Goal: Task Accomplishment & Management: Use online tool/utility

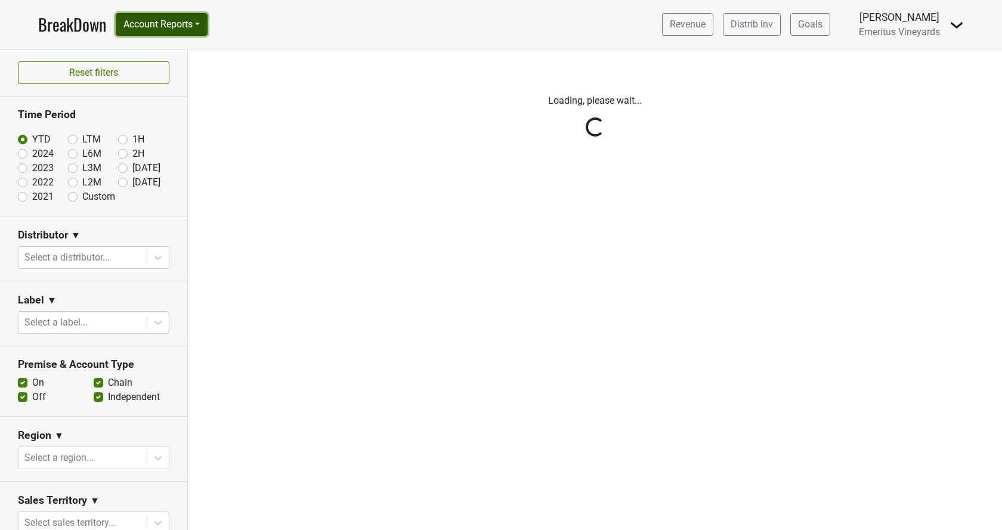
click at [184, 26] on button "Account Reports" at bounding box center [162, 24] width 92 height 23
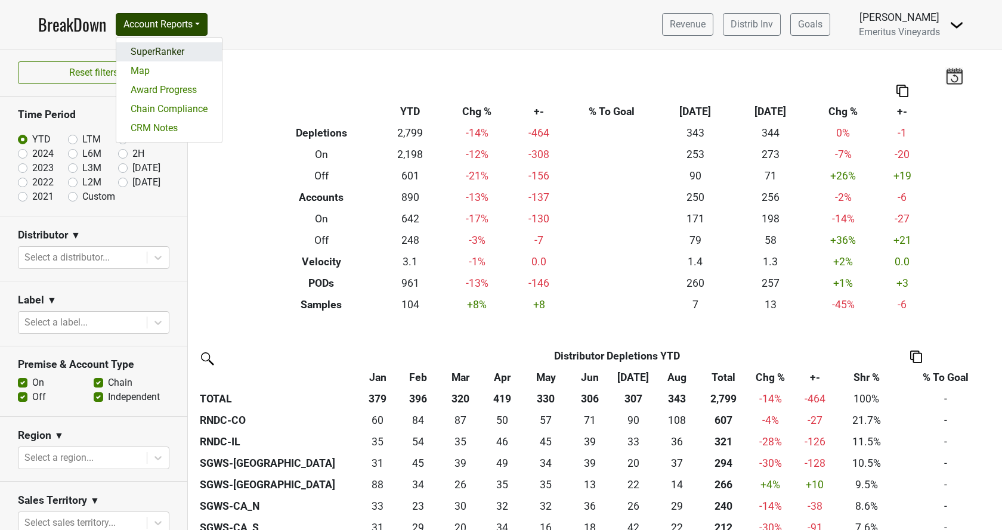
click at [181, 57] on link "SuperRanker" at bounding box center [169, 51] width 106 height 19
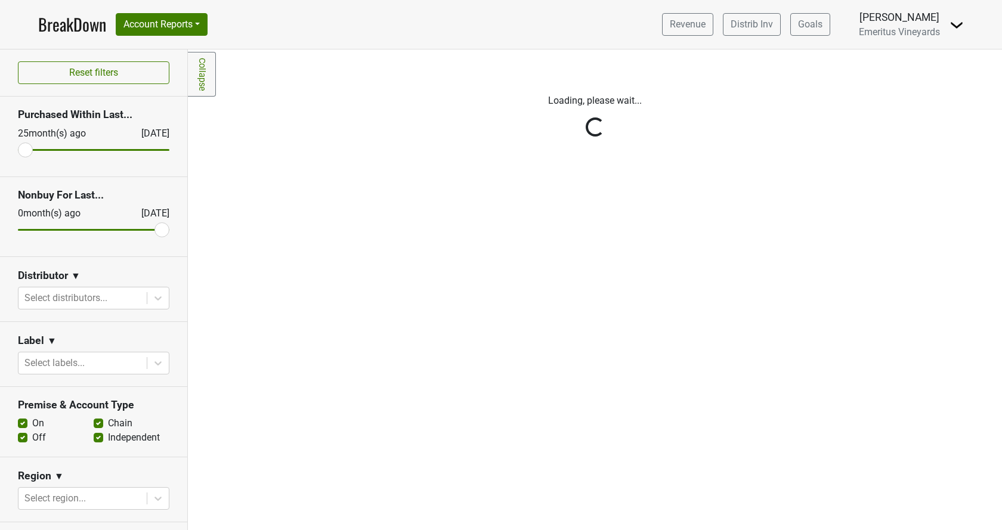
scroll to position [272, 0]
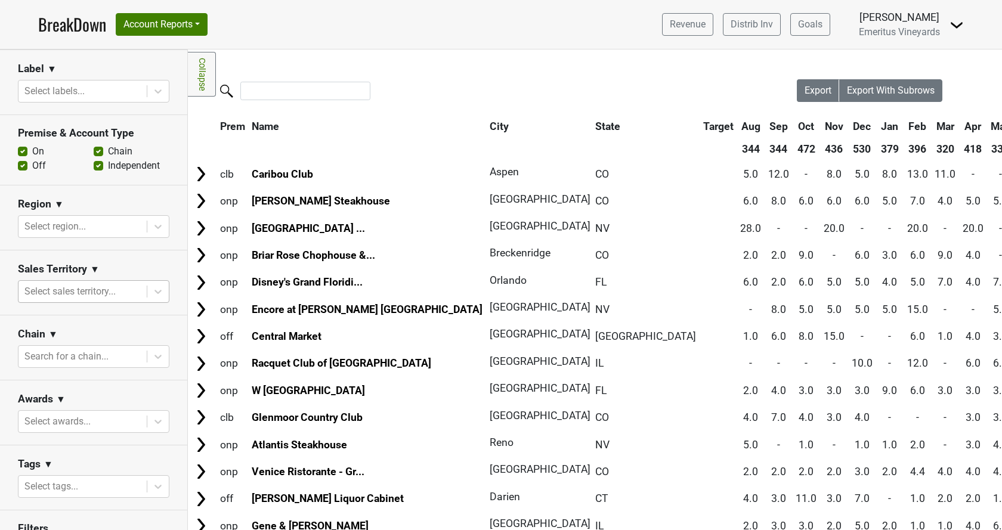
click at [75, 283] on div at bounding box center [82, 291] width 116 height 17
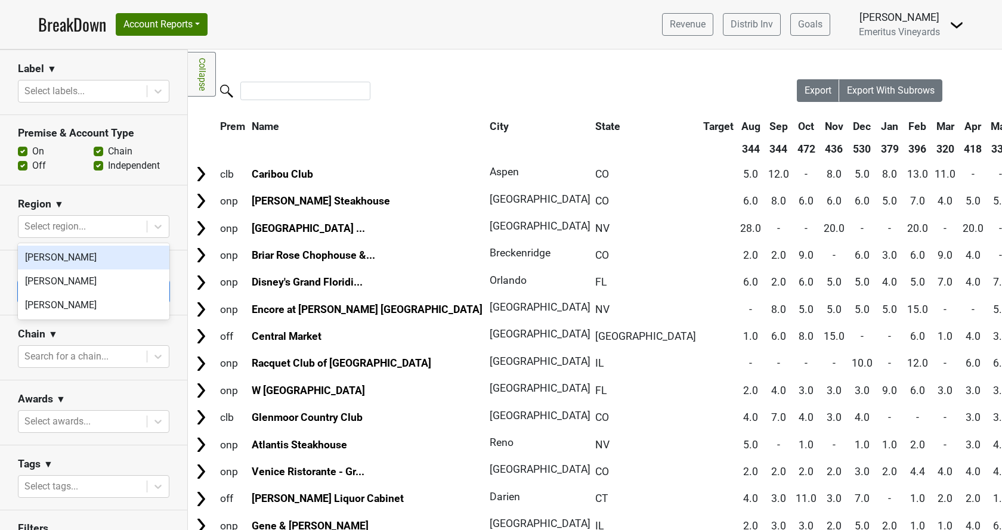
scroll to position [335, 0]
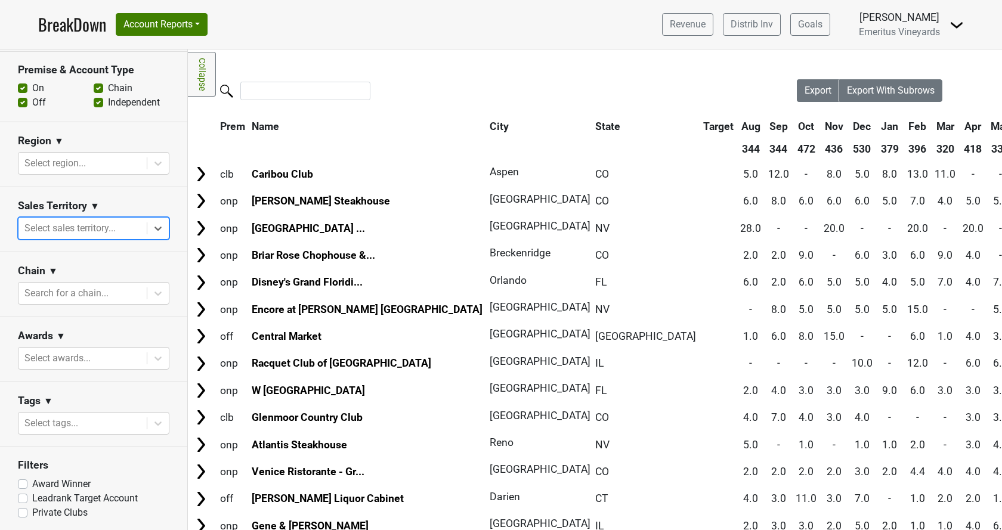
click at [75, 227] on div at bounding box center [82, 228] width 116 height 17
click at [80, 160] on div at bounding box center [82, 163] width 116 height 17
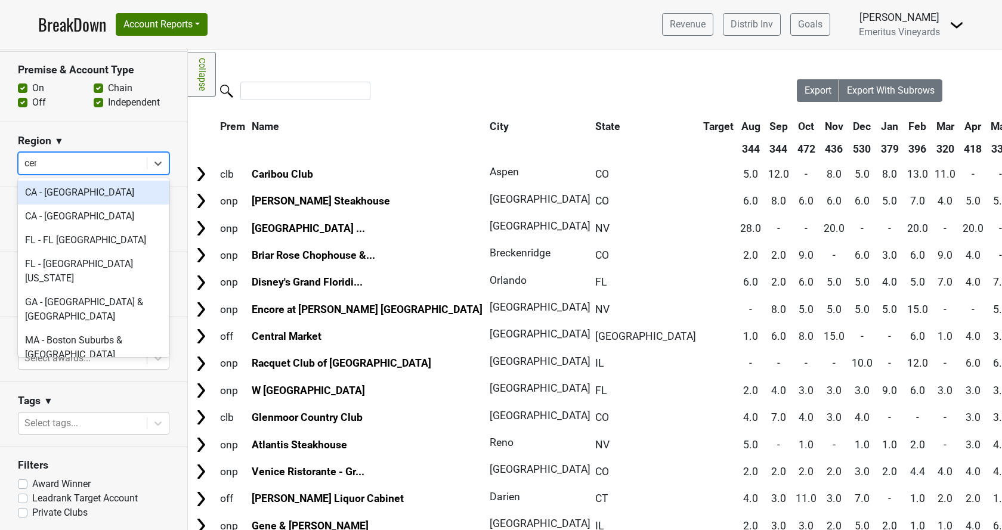
type input "cent"
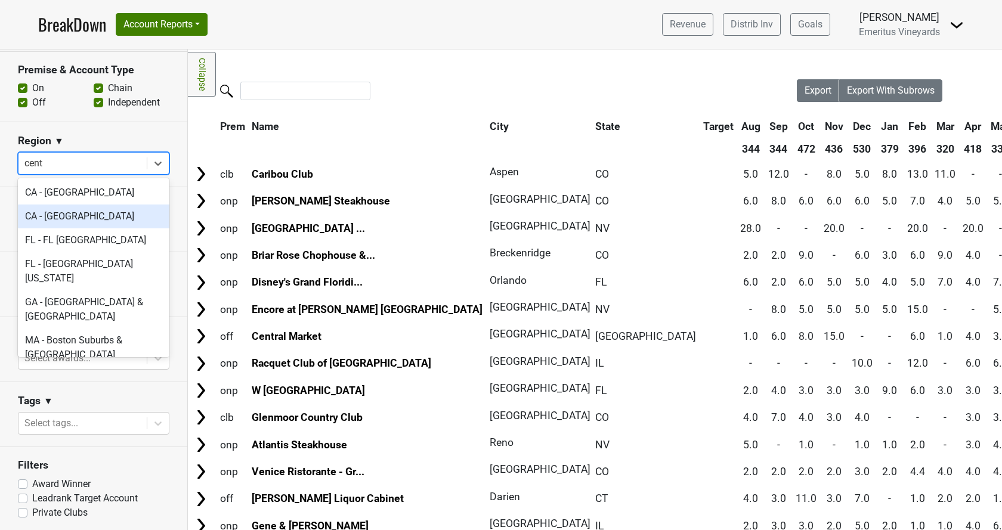
click at [125, 225] on div "CA - [GEOGRAPHIC_DATA]" at bounding box center [93, 216] width 151 height 24
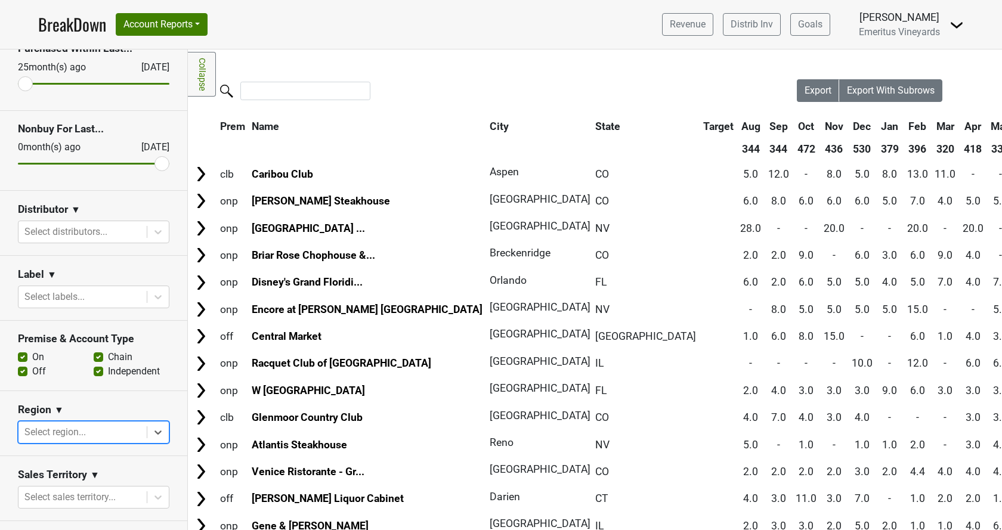
scroll to position [63, 0]
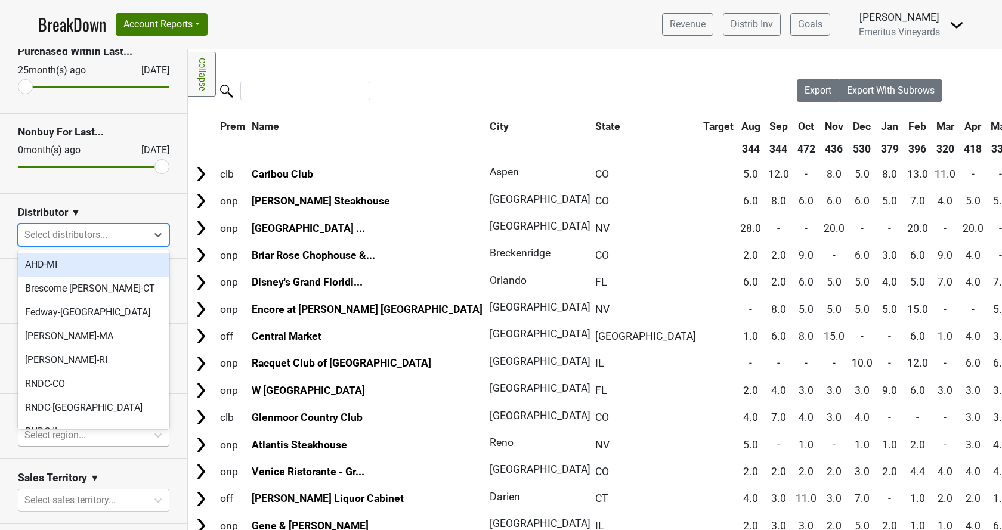
click at [88, 233] on div at bounding box center [82, 235] width 116 height 17
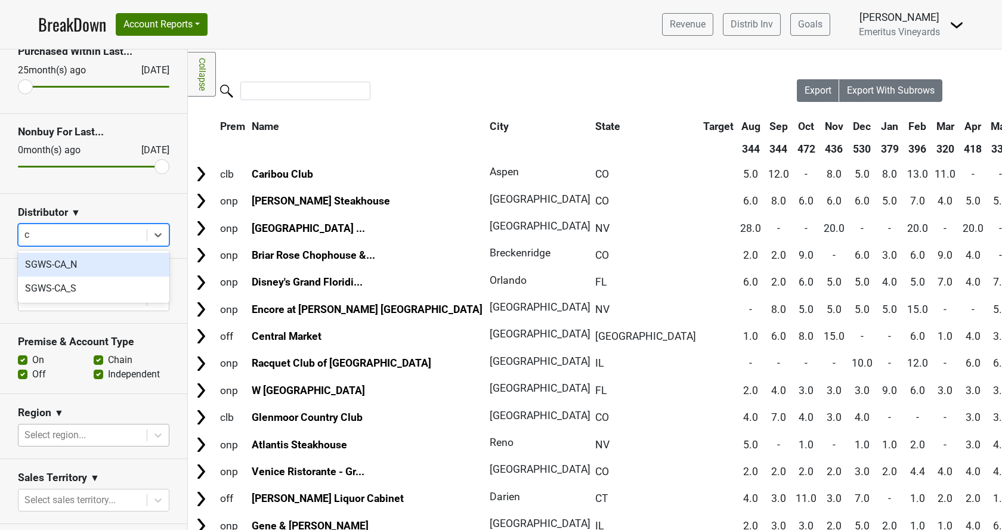
type input "ca"
click at [88, 294] on div "SGWS-CA_S" at bounding box center [93, 289] width 151 height 24
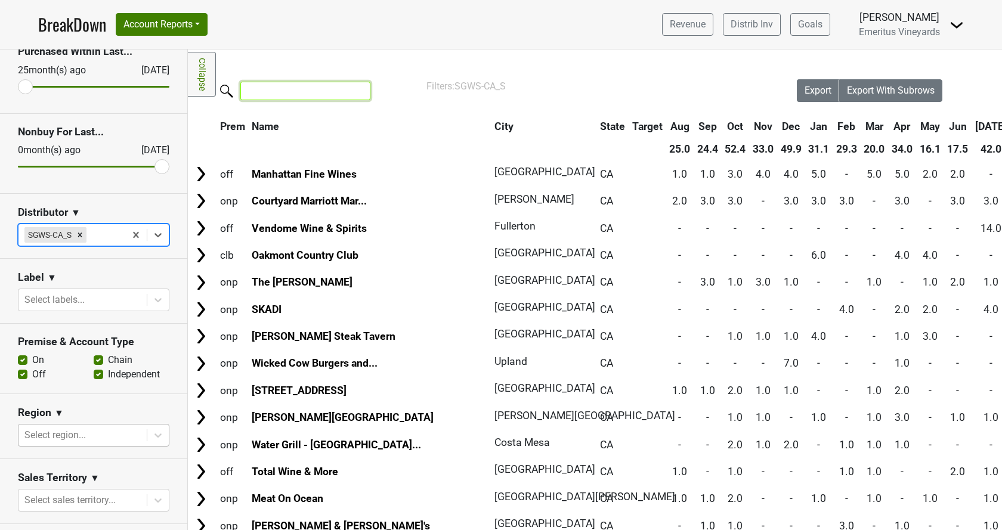
click at [274, 93] on input "search" at bounding box center [305, 91] width 130 height 18
type input "p"
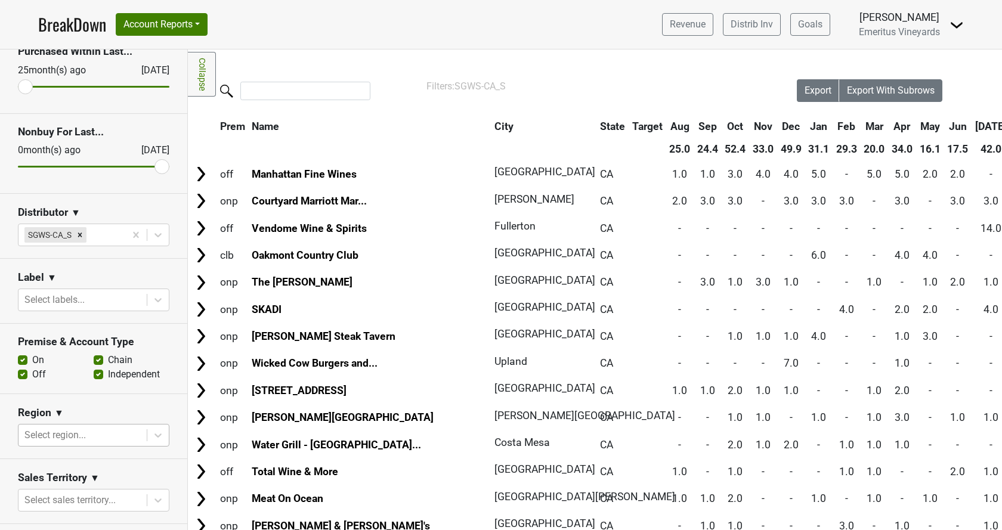
click at [491, 126] on th "City" at bounding box center [540, 126] width 98 height 21
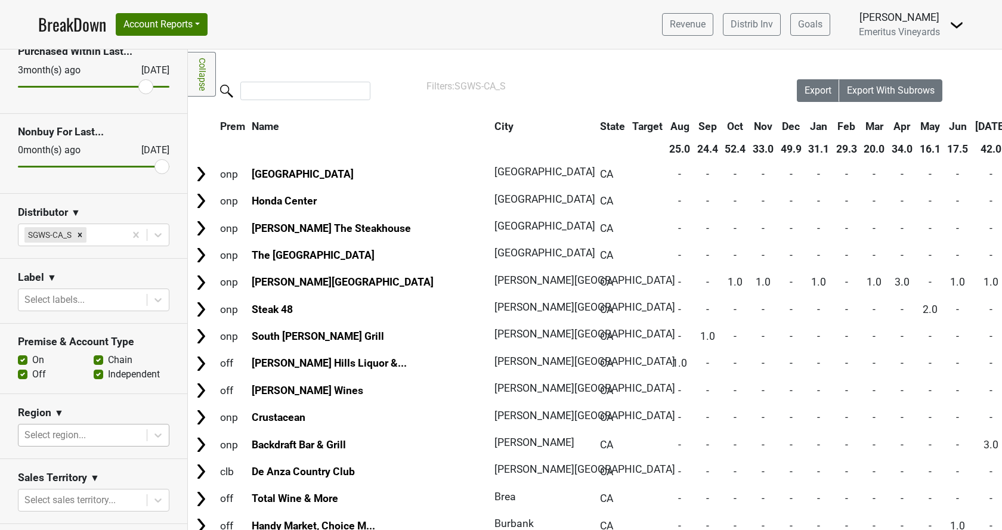
drag, startPoint x: 21, startPoint y: 88, endPoint x: 147, endPoint y: 86, distance: 126.4
type input "3"
click at [147, 86] on input "range" at bounding box center [93, 87] width 151 height 2
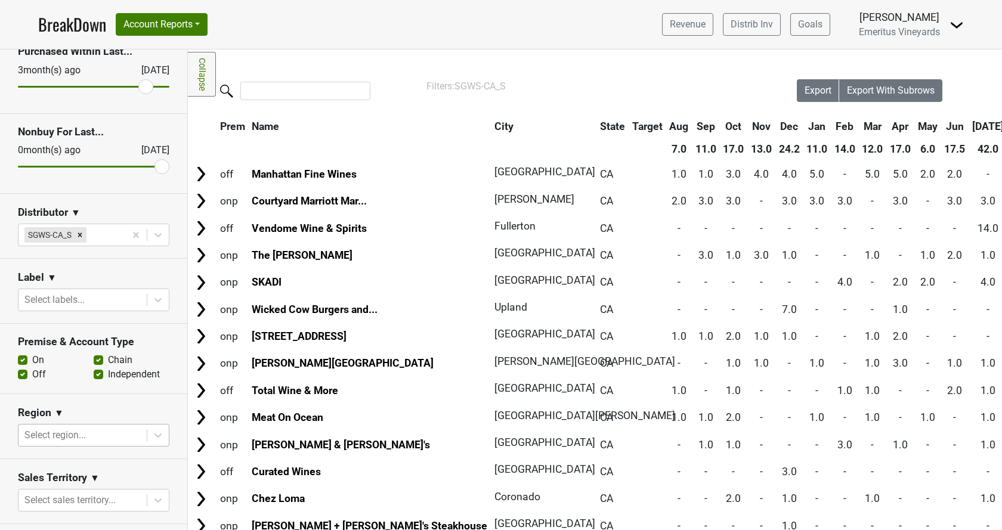
click at [491, 133] on th "City" at bounding box center [540, 126] width 98 height 21
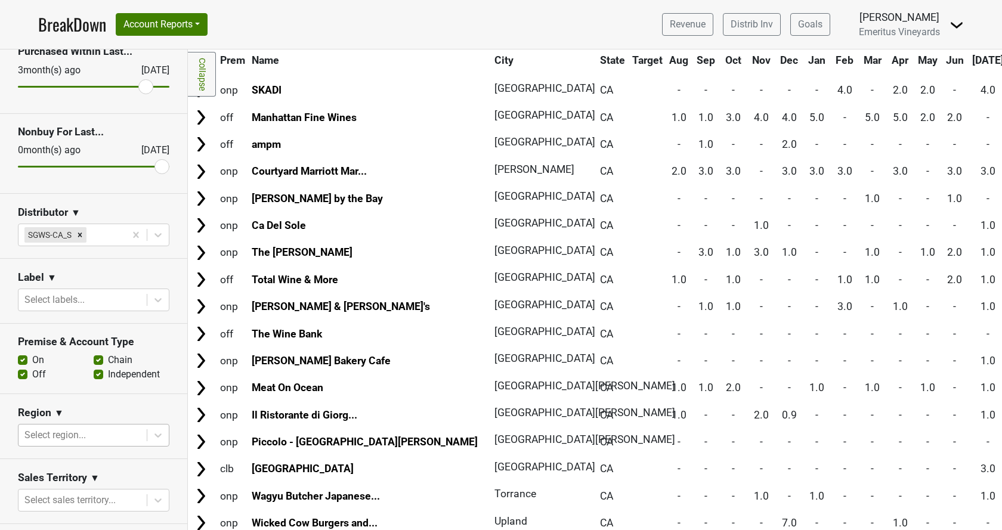
scroll to position [629, 0]
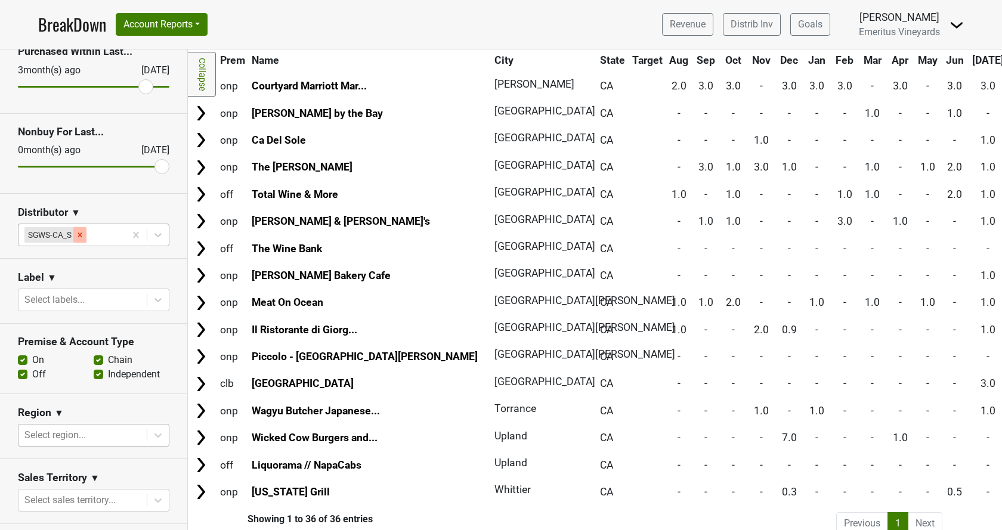
click at [83, 237] on icon "Remove SGWS-CA_S" at bounding box center [80, 235] width 8 height 8
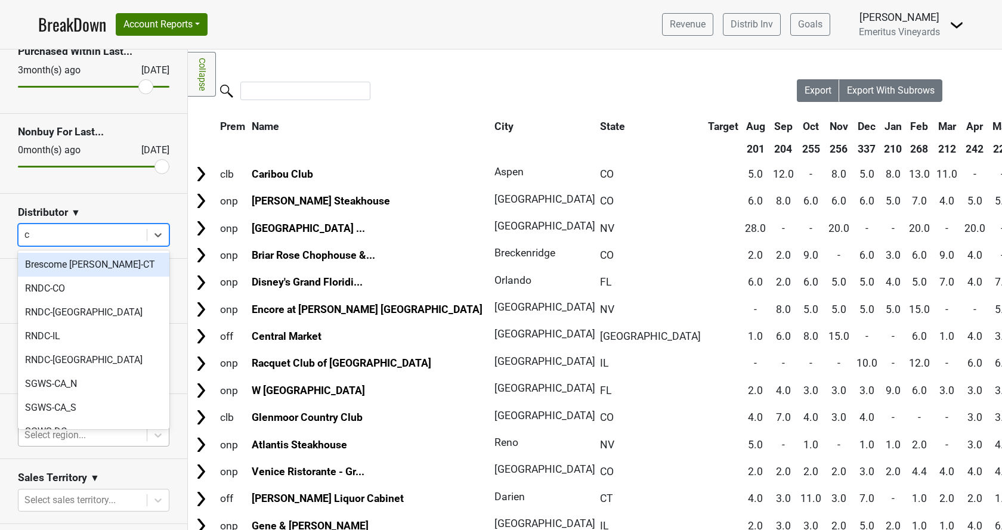
type input "ca"
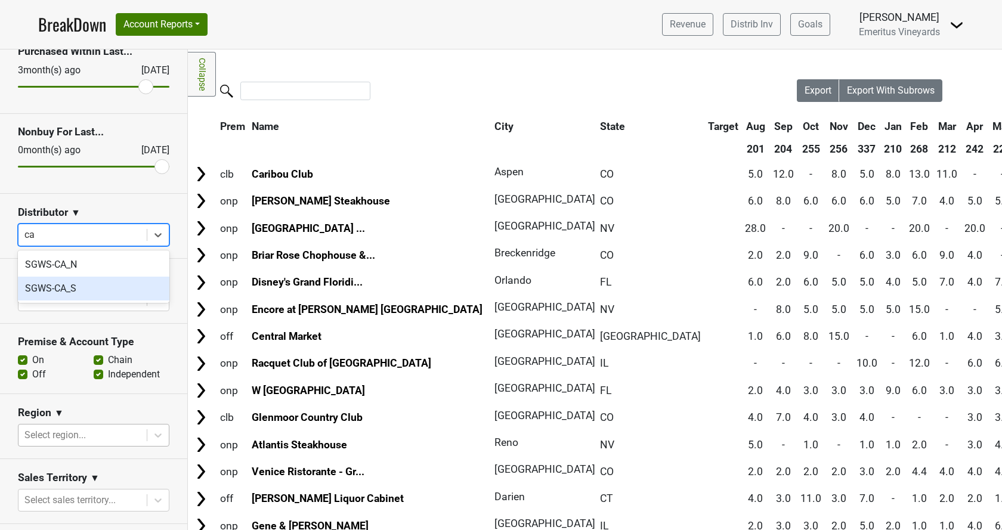
click at [64, 269] on div "SGWS-CA_N" at bounding box center [93, 265] width 151 height 24
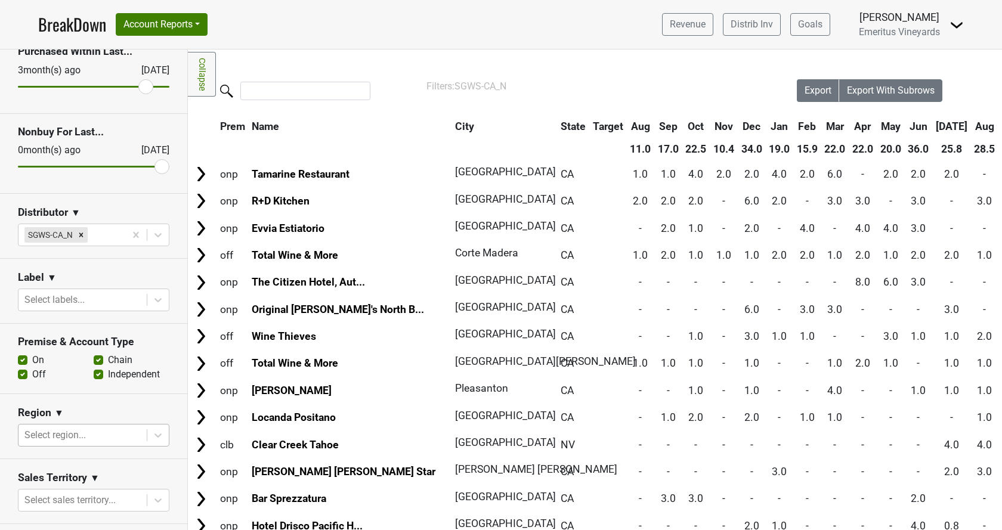
click at [452, 126] on th "City" at bounding box center [501, 126] width 98 height 21
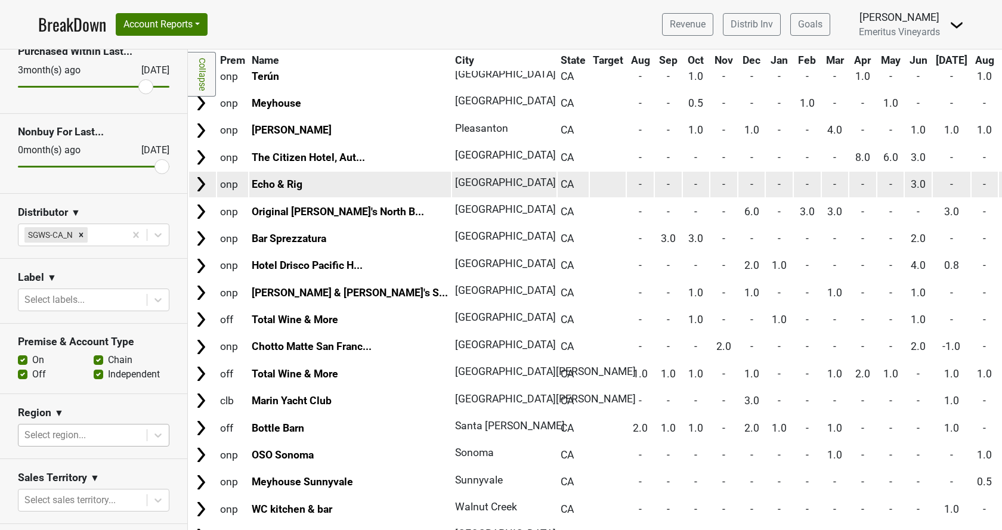
scroll to position [948, 0]
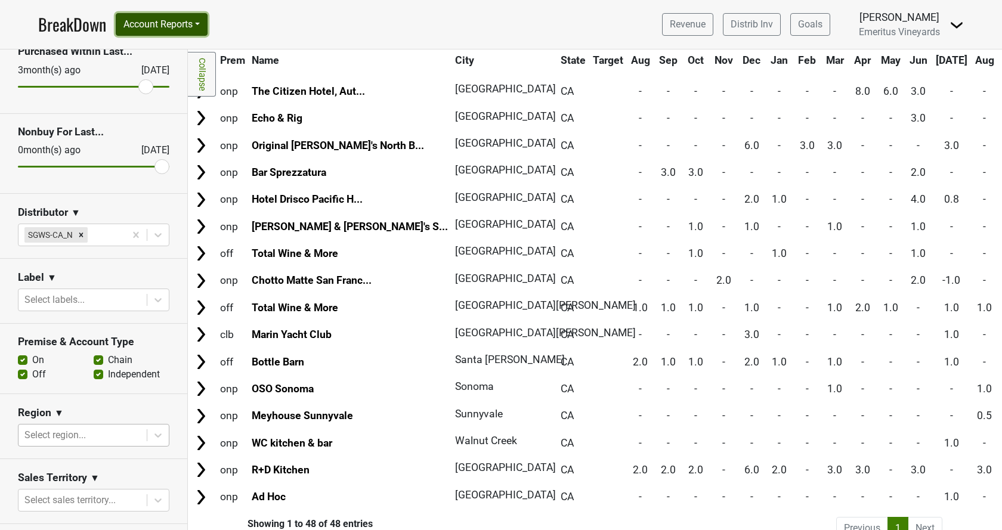
click at [175, 20] on button "Account Reports" at bounding box center [162, 24] width 92 height 23
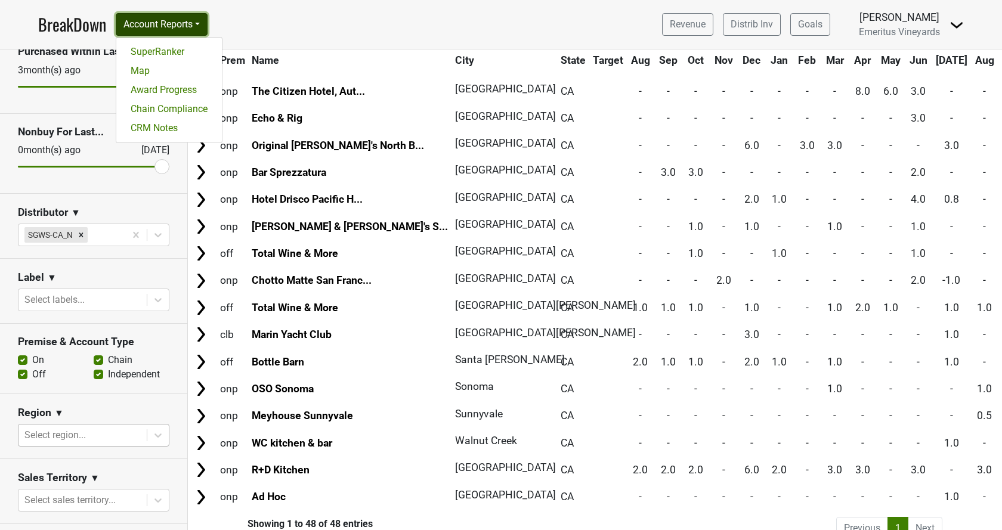
click at [175, 20] on button "Account Reports" at bounding box center [162, 24] width 92 height 23
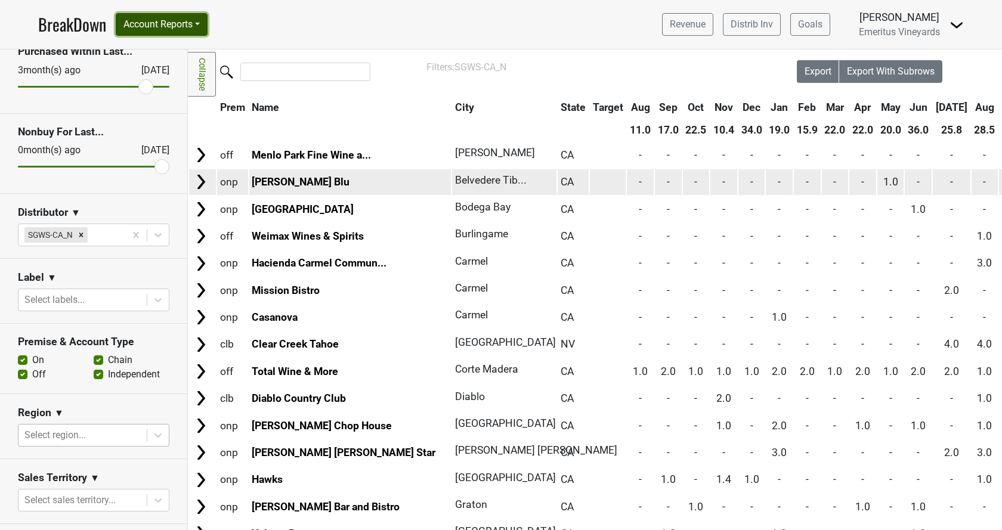
scroll to position [0, 0]
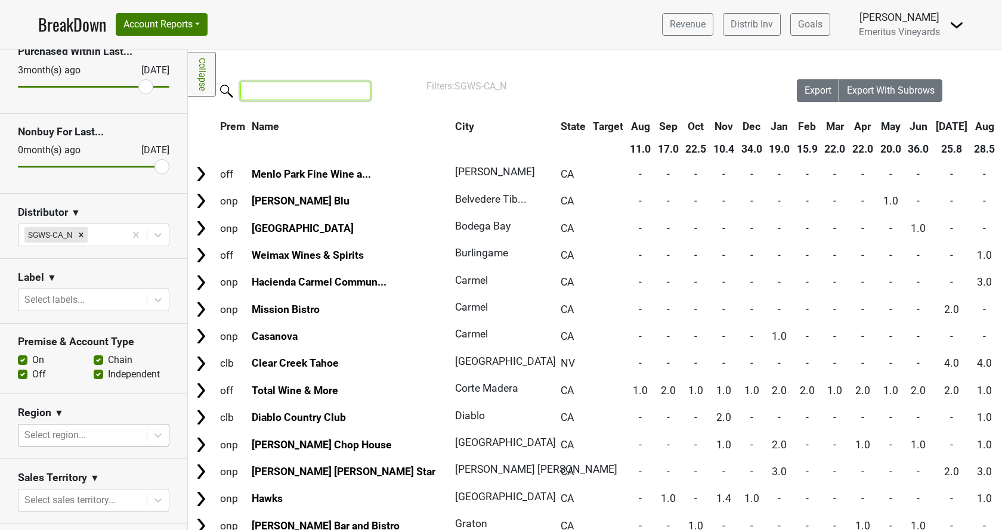
click at [277, 96] on input "search" at bounding box center [305, 91] width 130 height 18
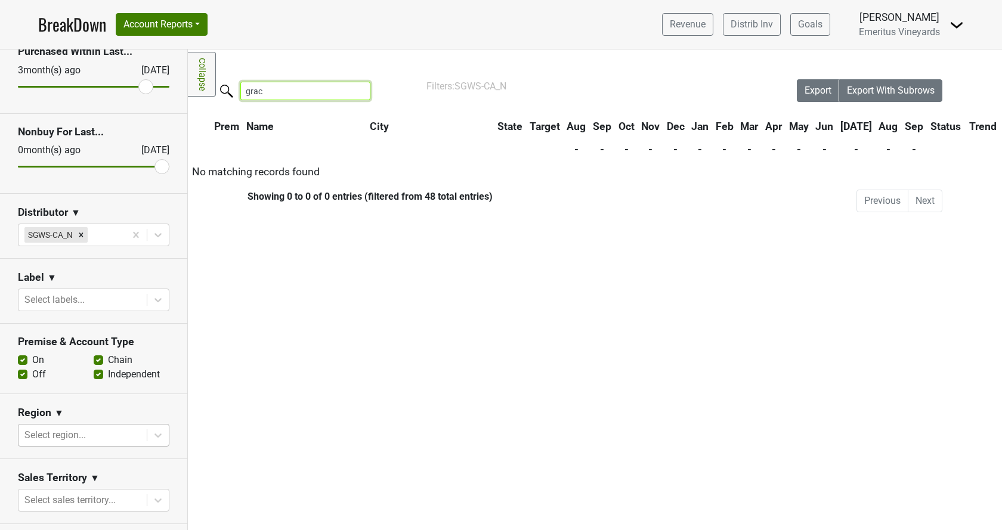
type input "grace"
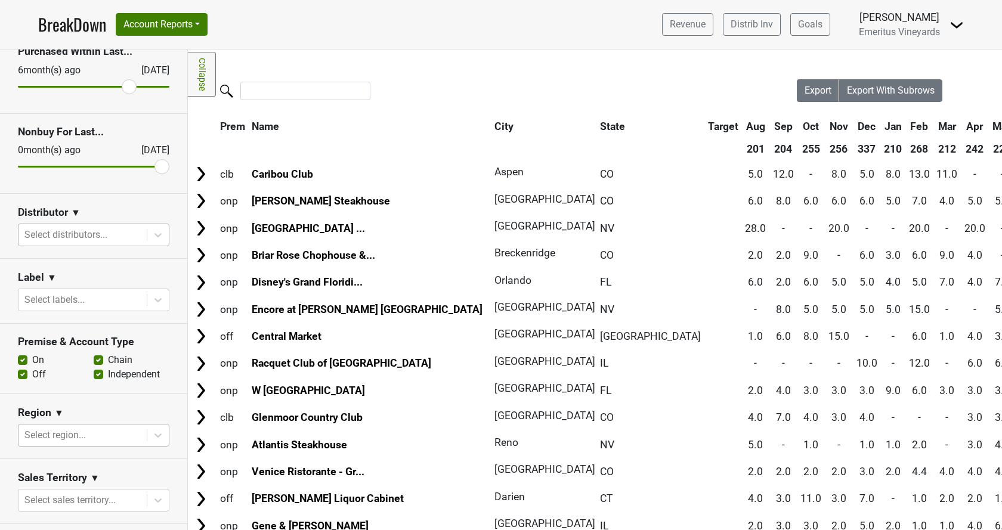
drag, startPoint x: 145, startPoint y: 89, endPoint x: 130, endPoint y: 88, distance: 14.9
type input "6"
click at [130, 88] on input "range" at bounding box center [93, 87] width 151 height 2
click at [265, 86] on input "search" at bounding box center [305, 91] width 130 height 18
click at [326, 101] on div at bounding box center [492, 92] width 609 height 26
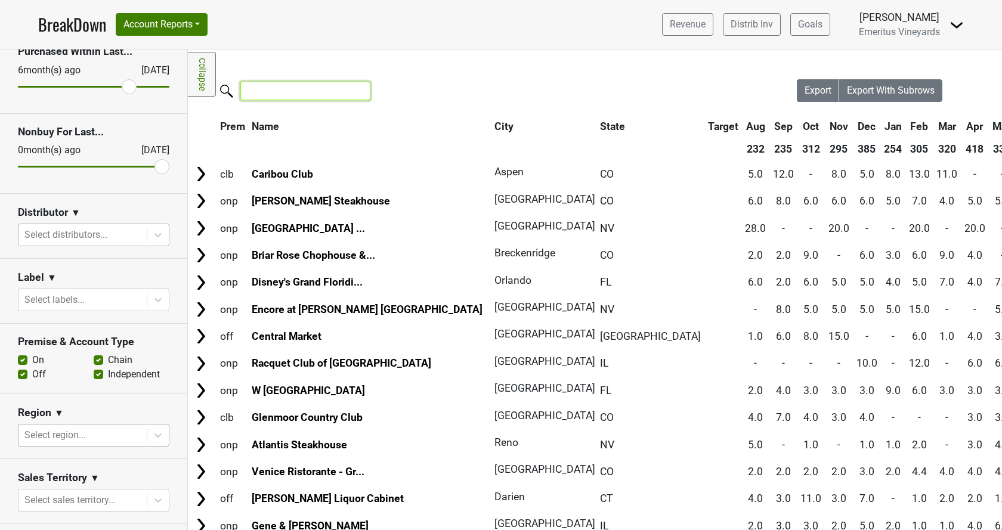
click at [327, 93] on input "search" at bounding box center [305, 91] width 130 height 18
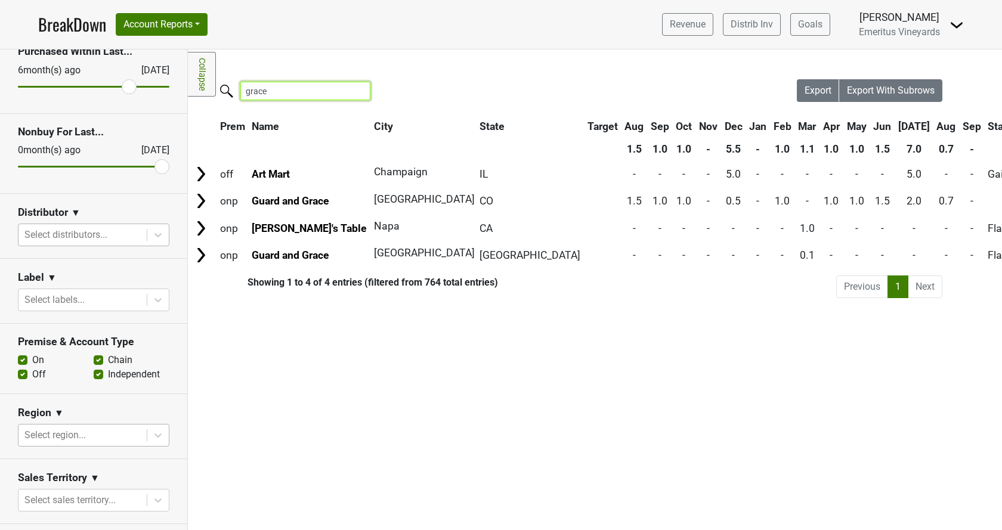
type input "grace"
